Goal: Navigation & Orientation: Go to known website

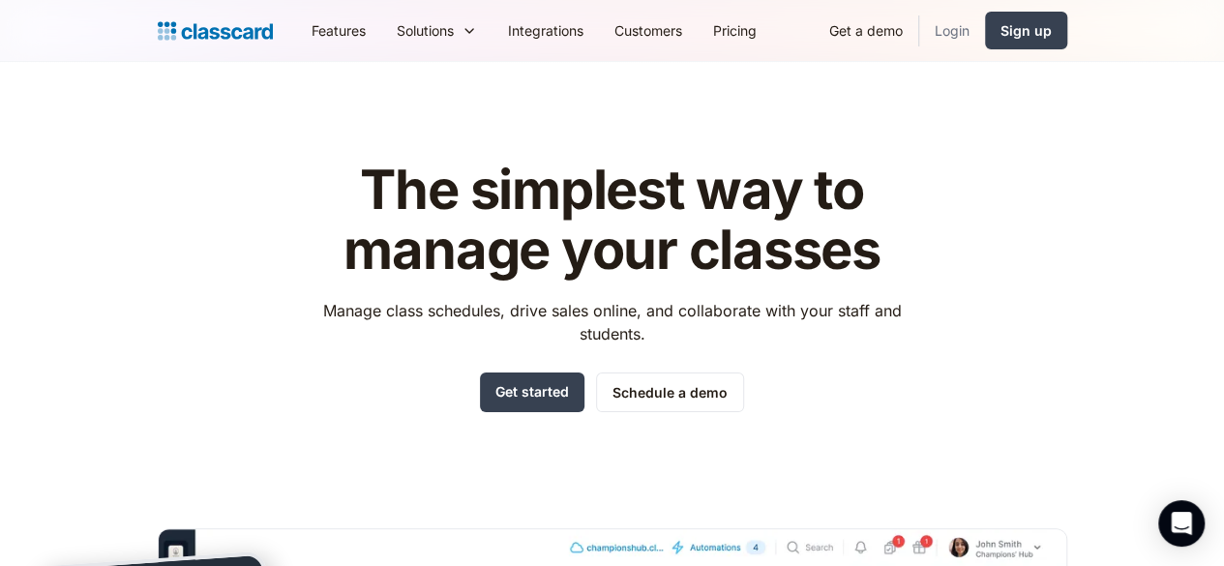
click at [985, 36] on link "Login" at bounding box center [952, 31] width 66 height 44
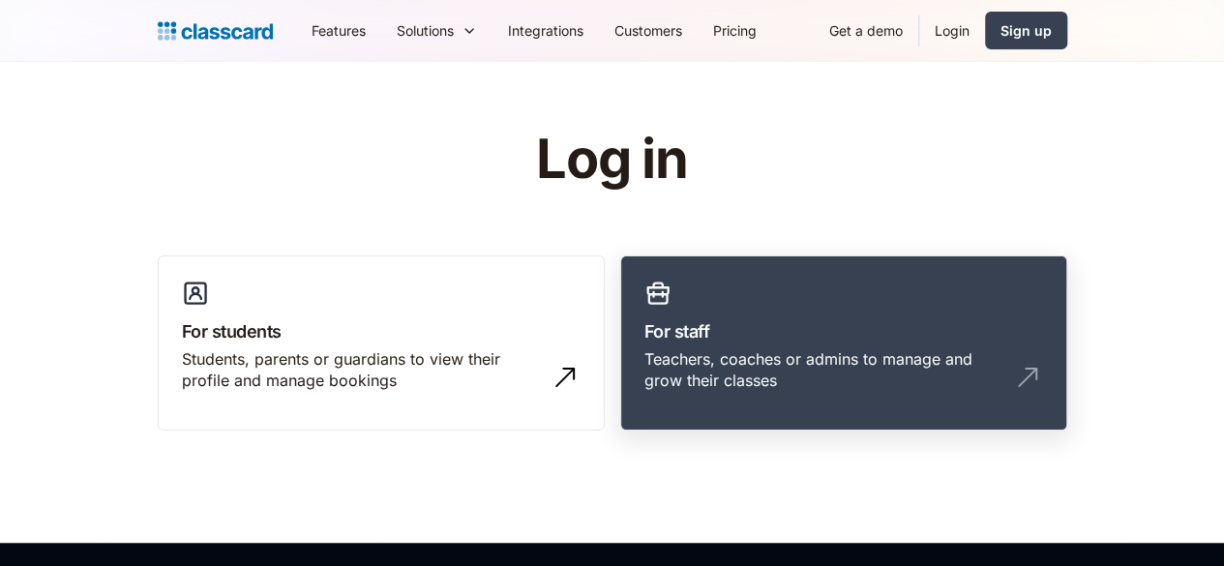
click at [752, 330] on h3 "For staff" at bounding box center [843, 331] width 399 height 26
